Goal: Participate in discussion: Engage in conversation with other users on a specific topic

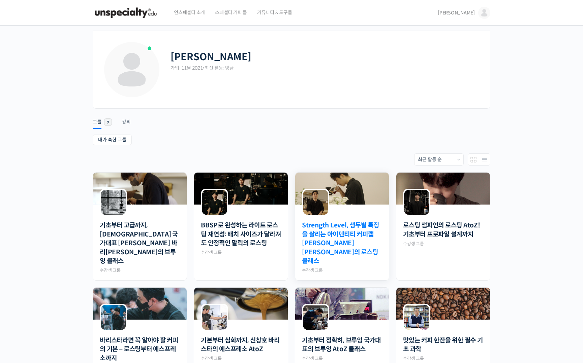
click at [330, 235] on link "Strength Level, 생두별 특징을 살리는 아이덴티티 커피랩 [PERSON_NAME] [PERSON_NAME]의 로스팅 클래스" at bounding box center [342, 243] width 80 height 45
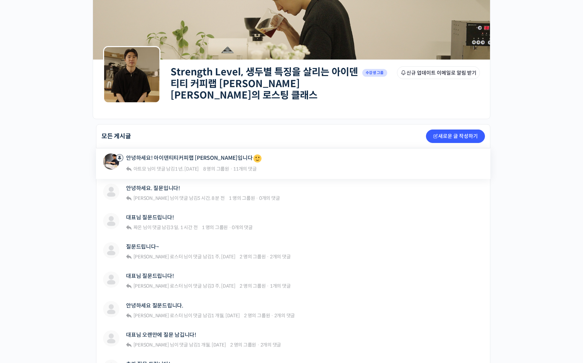
scroll to position [47, 0]
click at [159, 190] on div "안녕하세요. 질문입니다! 윤승우 님이 댓글 남김 5 시간, 8 분 전 1 명의 그룹원 · 0개의 댓글" at bounding box center [203, 193] width 154 height 19
click at [162, 185] on link "안녕하세요. 질문입니다!" at bounding box center [153, 188] width 54 height 6
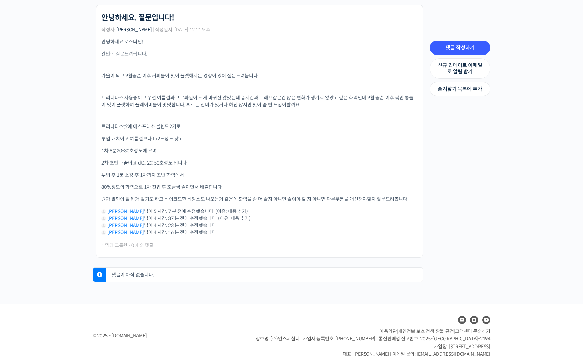
scroll to position [168, 0]
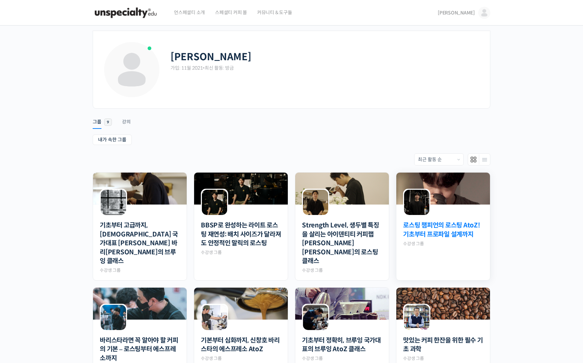
click at [448, 226] on link "로스팅 챔피언의 로스팅 AtoZ! 기초부터 프로파일 설계까지" at bounding box center [443, 230] width 80 height 18
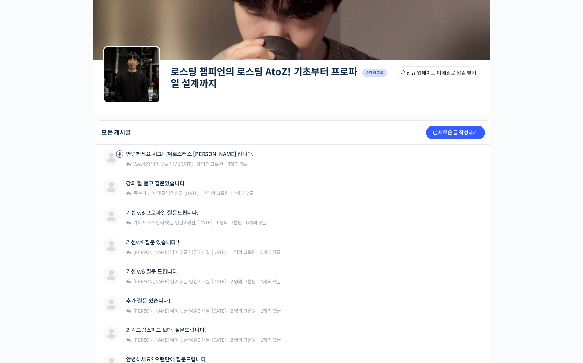
scroll to position [46, 0]
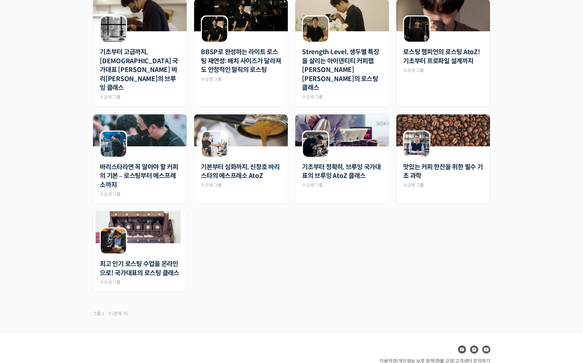
scroll to position [20, 0]
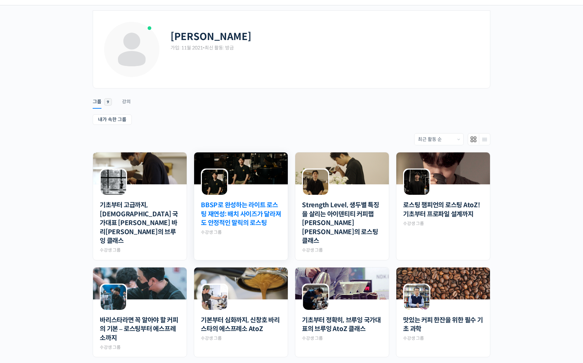
click at [272, 213] on link "BBSP로 완성하는 라이트 로스팅 재연성: 배치 사이즈가 달라져도 안정적인 말릭의 로스팅" at bounding box center [241, 214] width 80 height 27
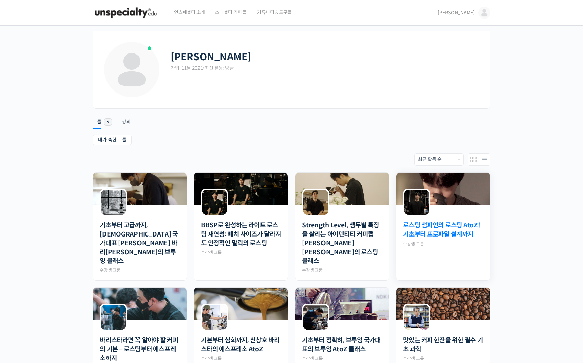
click at [450, 239] on link "로스팅 챔피언의 로스팅 AtoZ! 기초부터 프로파일 설계까지" at bounding box center [443, 230] width 80 height 18
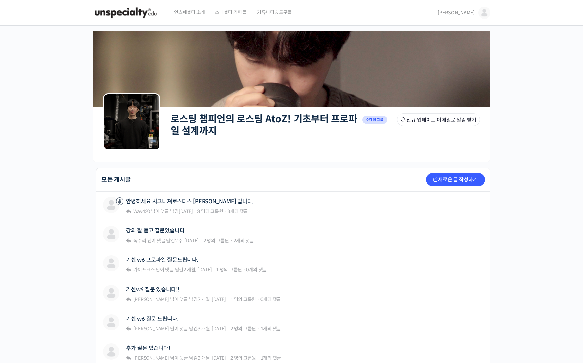
scroll to position [0, 0]
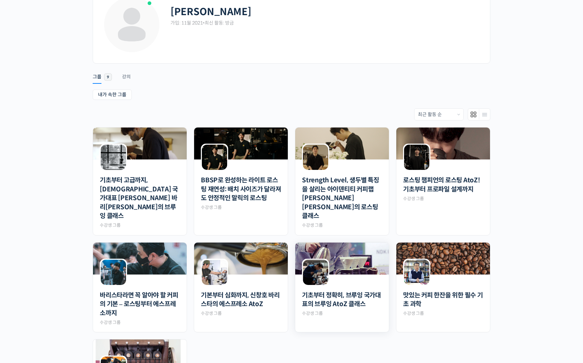
scroll to position [186, 0]
